Goal: Task Accomplishment & Management: Manage account settings

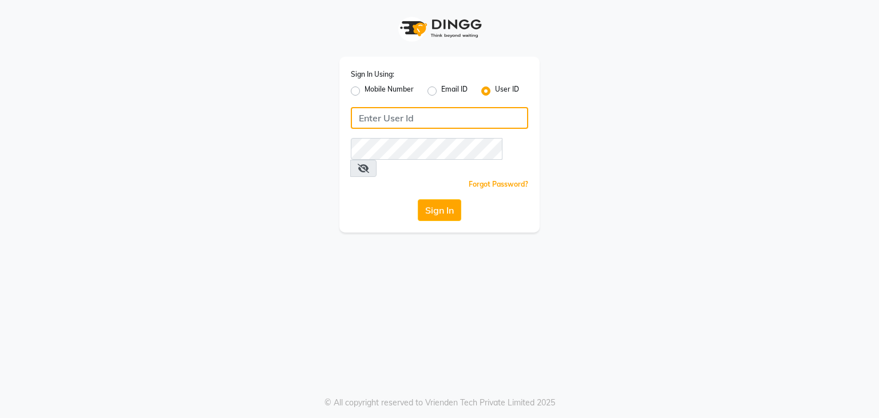
click at [442, 112] on input "Username" at bounding box center [439, 118] width 177 height 22
type input "isaspa"
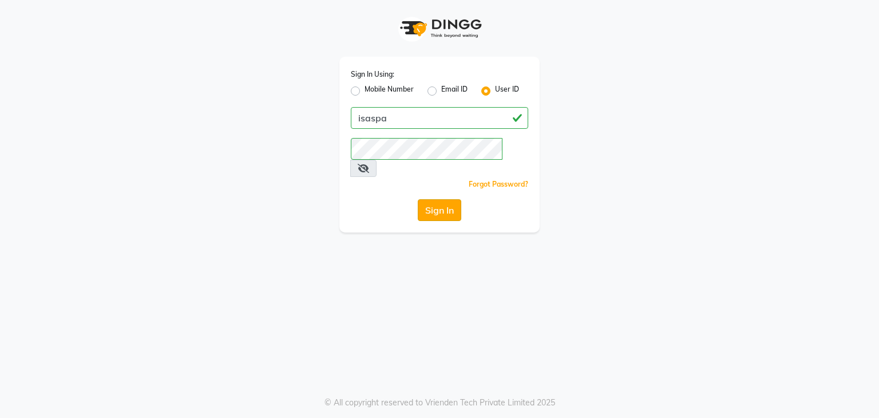
click at [437, 199] on button "Sign In" at bounding box center [439, 210] width 43 height 22
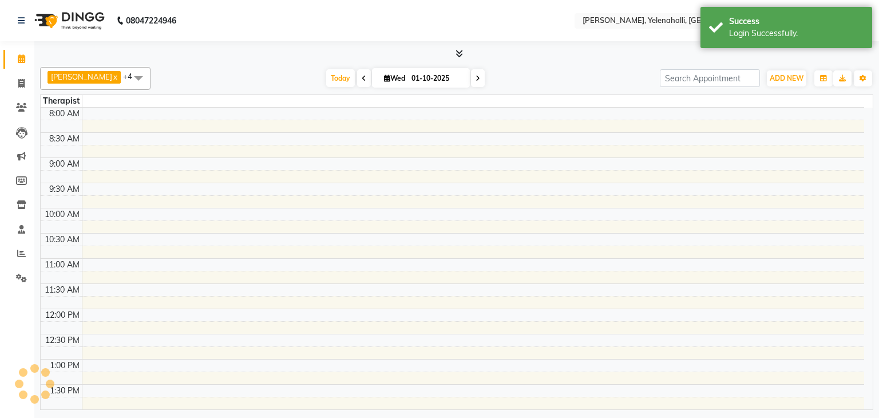
select select "en"
